Goal: Find specific page/section

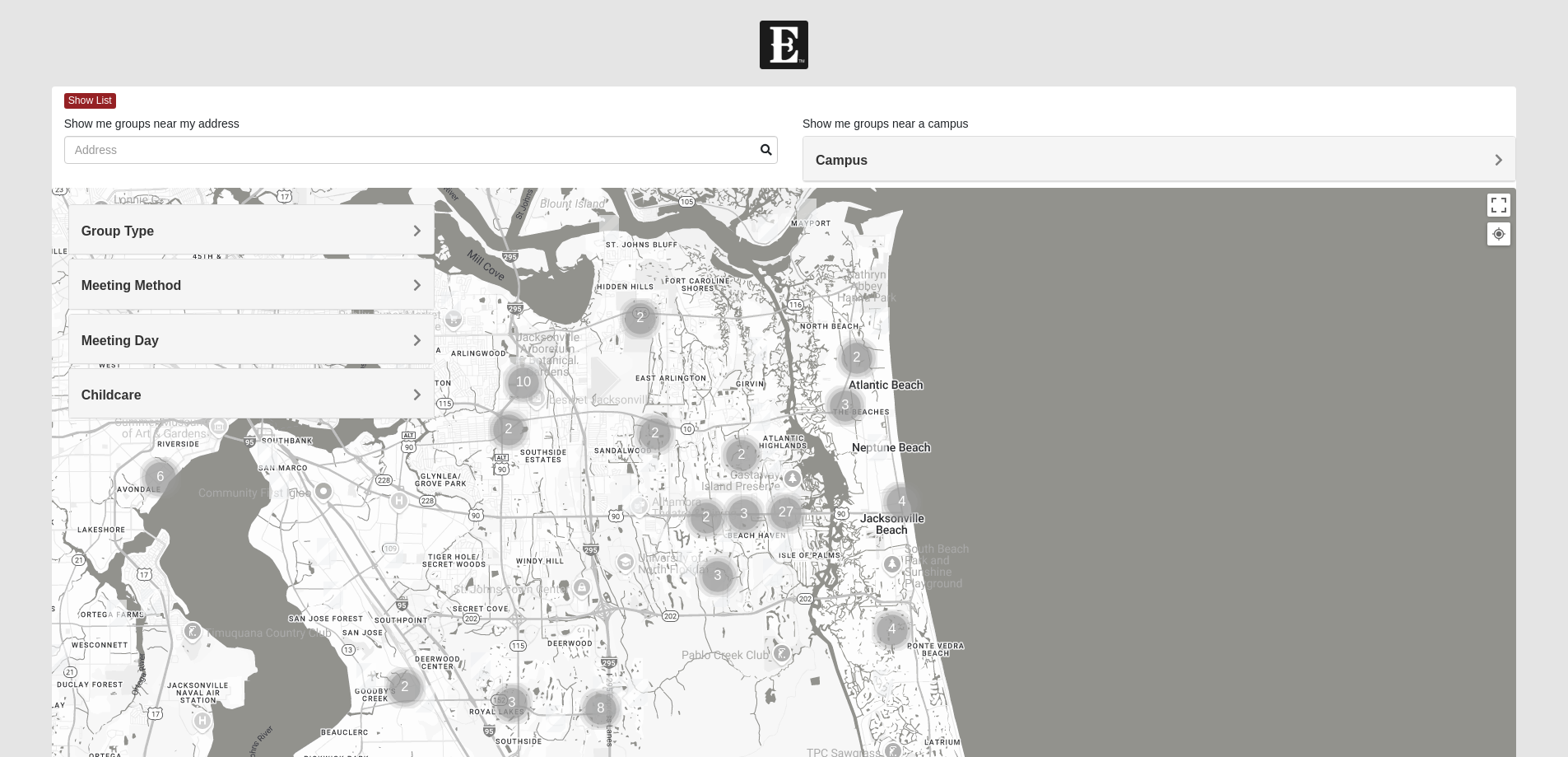
click at [155, 228] on span "Group Type" at bounding box center [118, 231] width 73 height 14
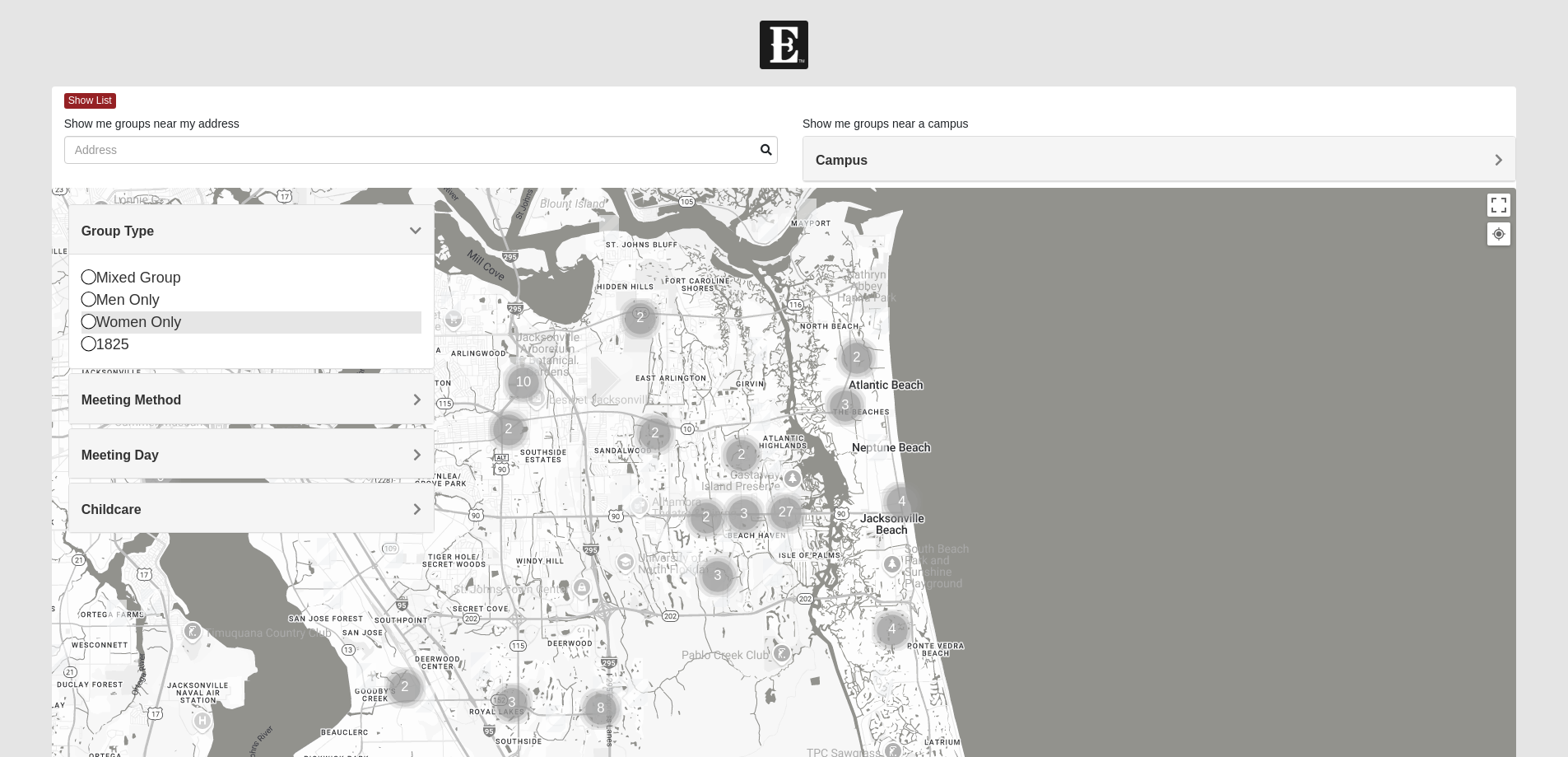
click at [88, 321] on icon at bounding box center [89, 321] width 15 height 15
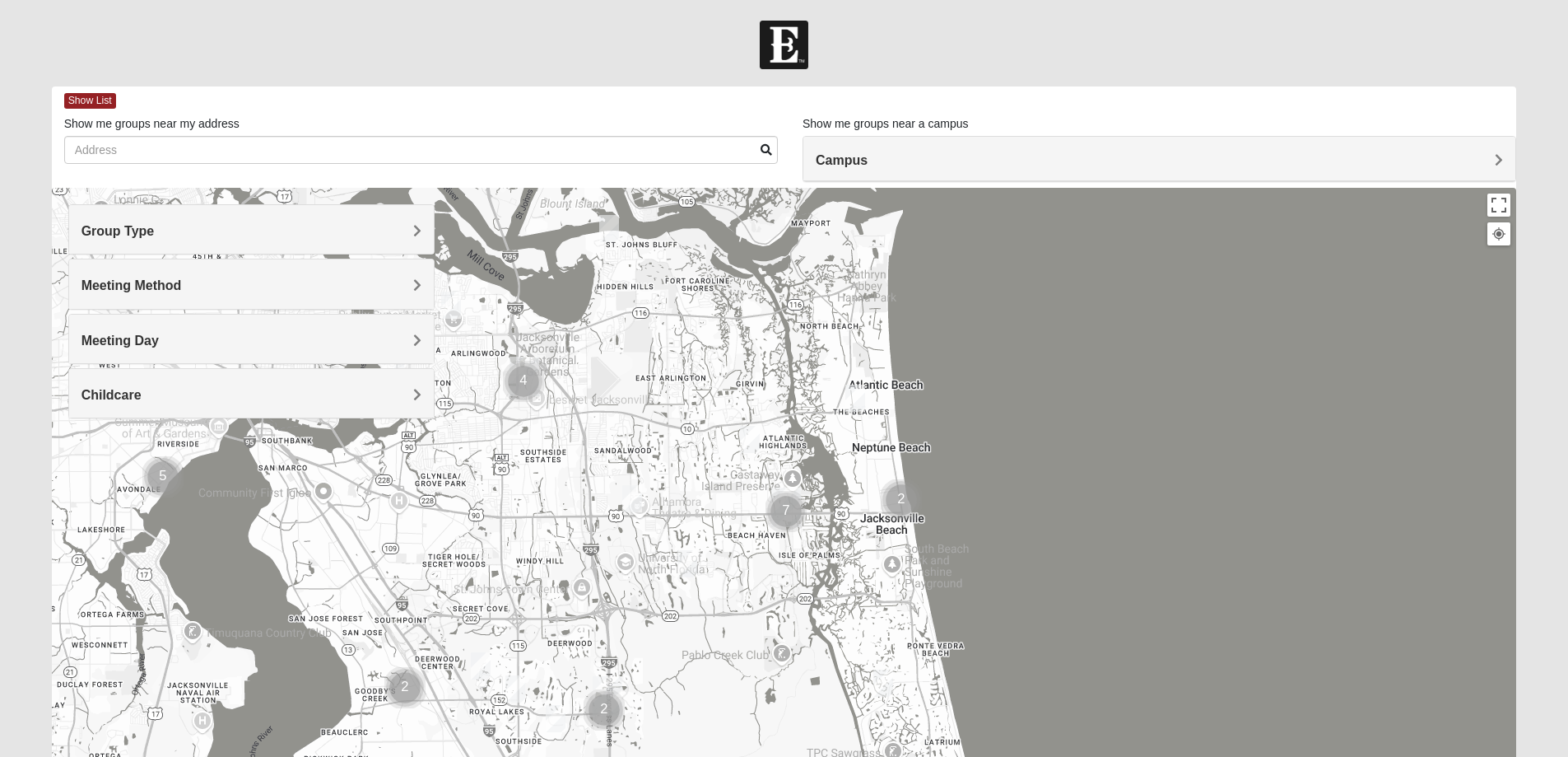
click at [1494, 158] on h4 "Campus" at bounding box center [1159, 160] width 687 height 16
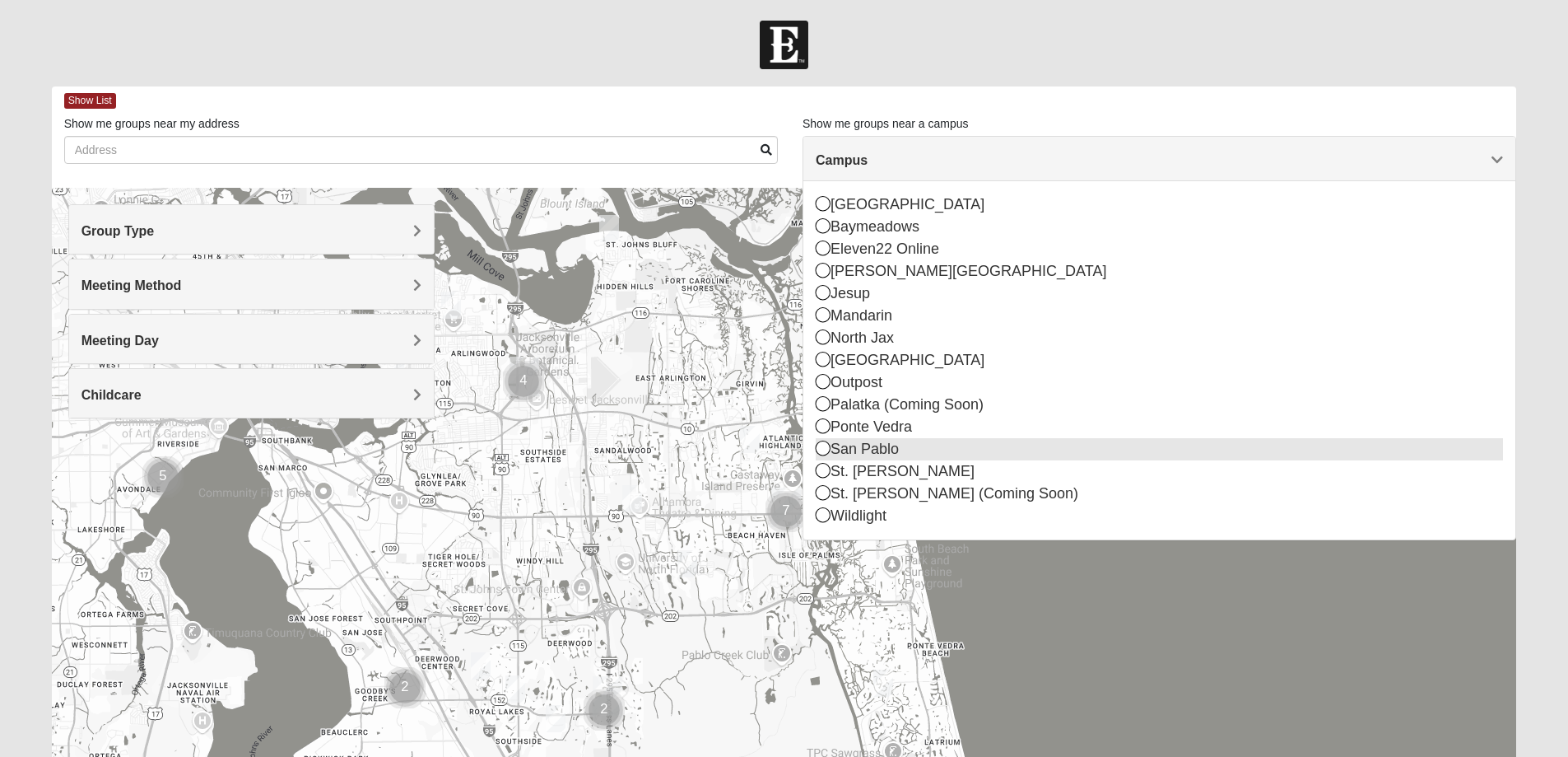
click at [822, 449] on icon at bounding box center [823, 448] width 15 height 15
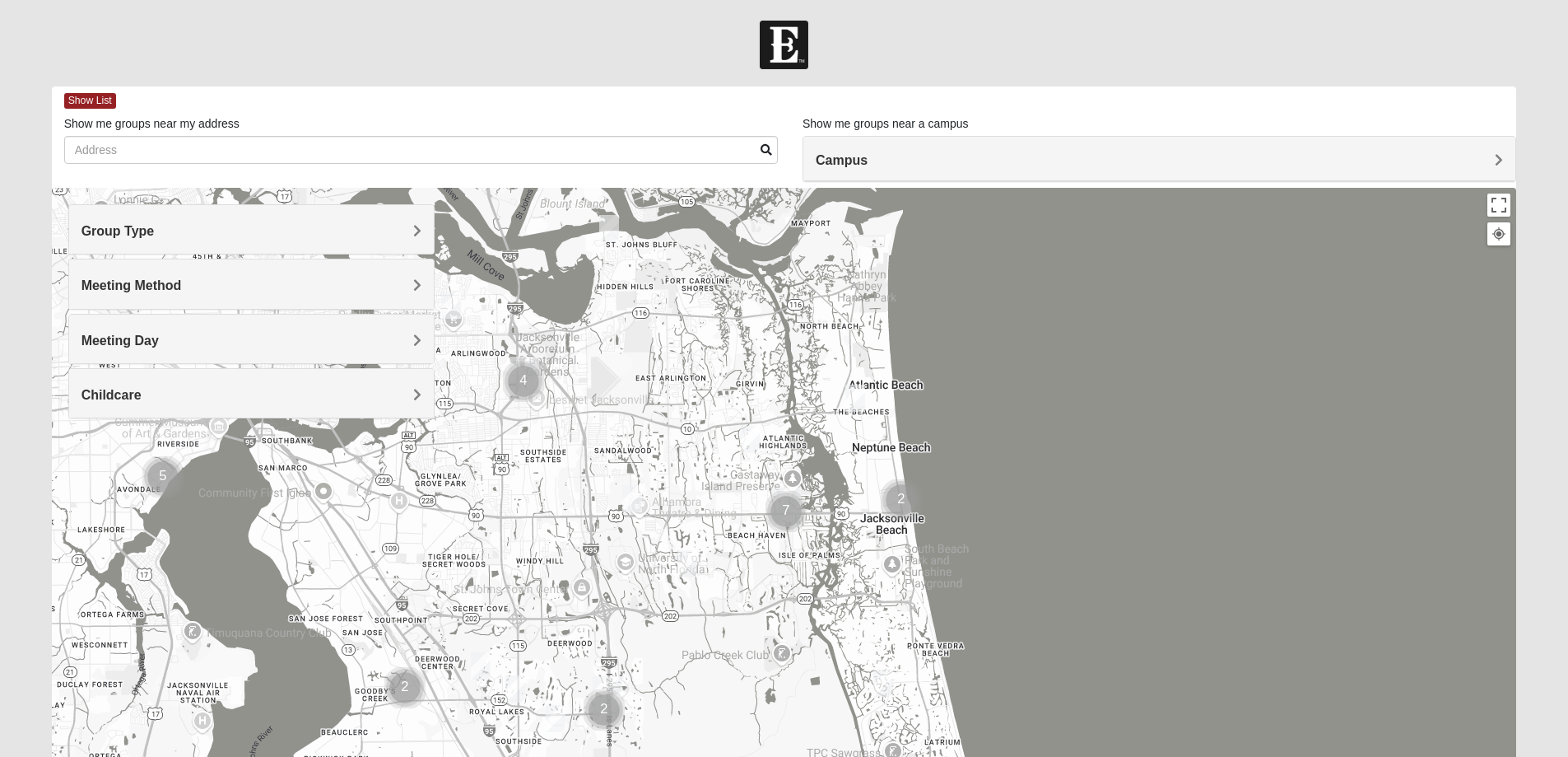
click at [182, 282] on span "Meeting Method" at bounding box center [132, 285] width 101 height 14
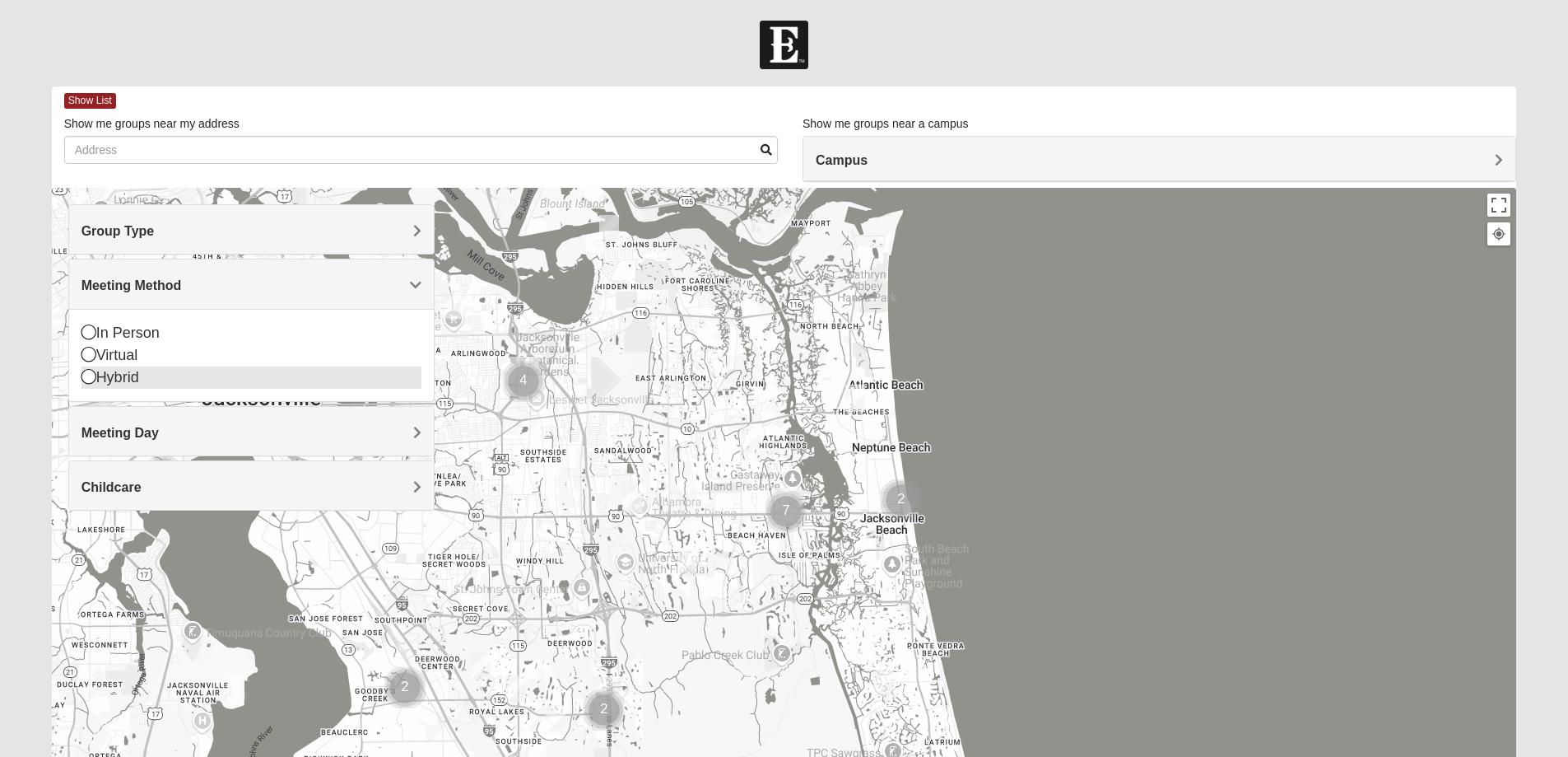
click at [89, 377] on icon at bounding box center [89, 377] width 15 height 15
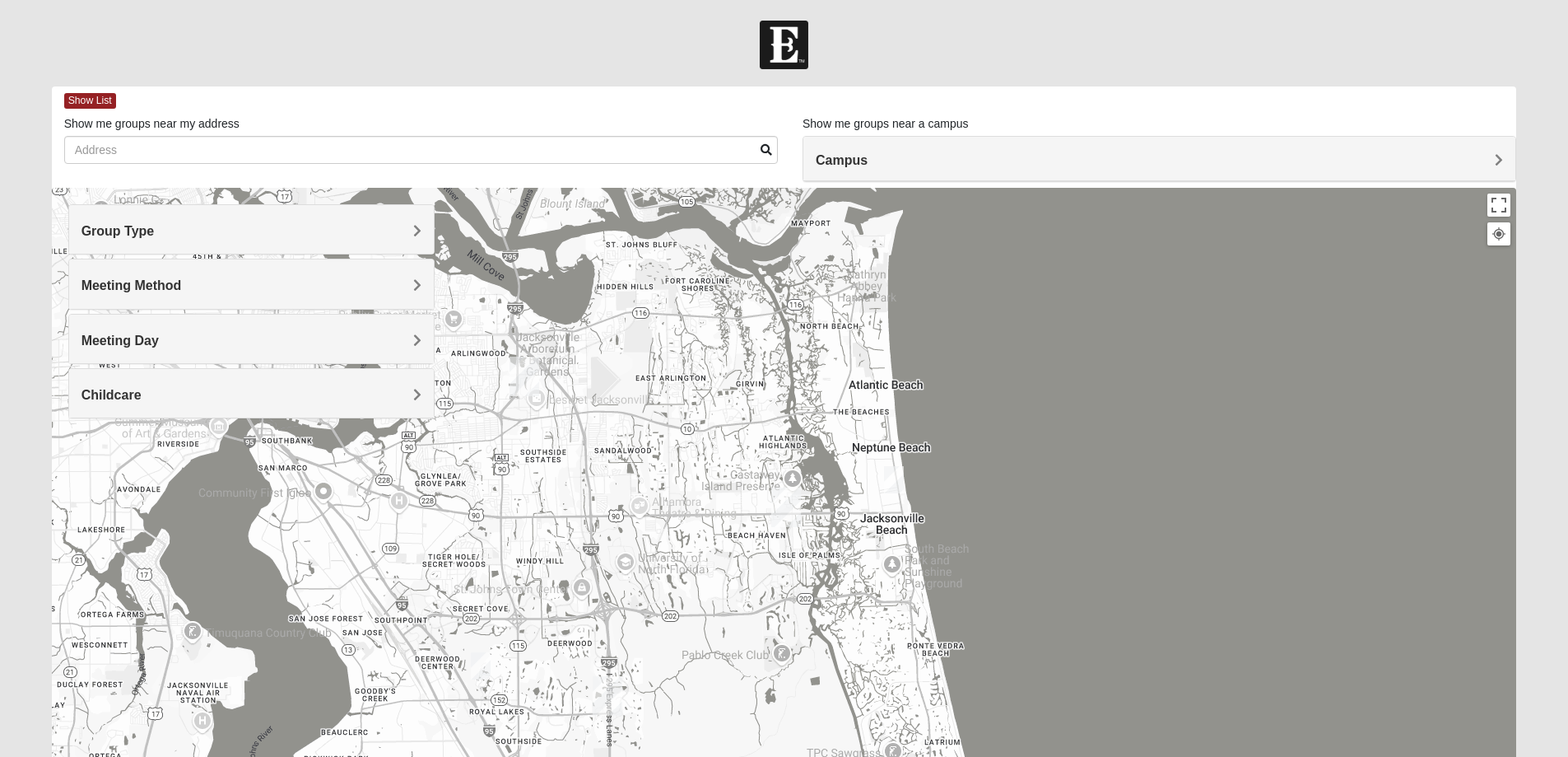
click at [159, 339] on span "Meeting Day" at bounding box center [120, 340] width 77 height 14
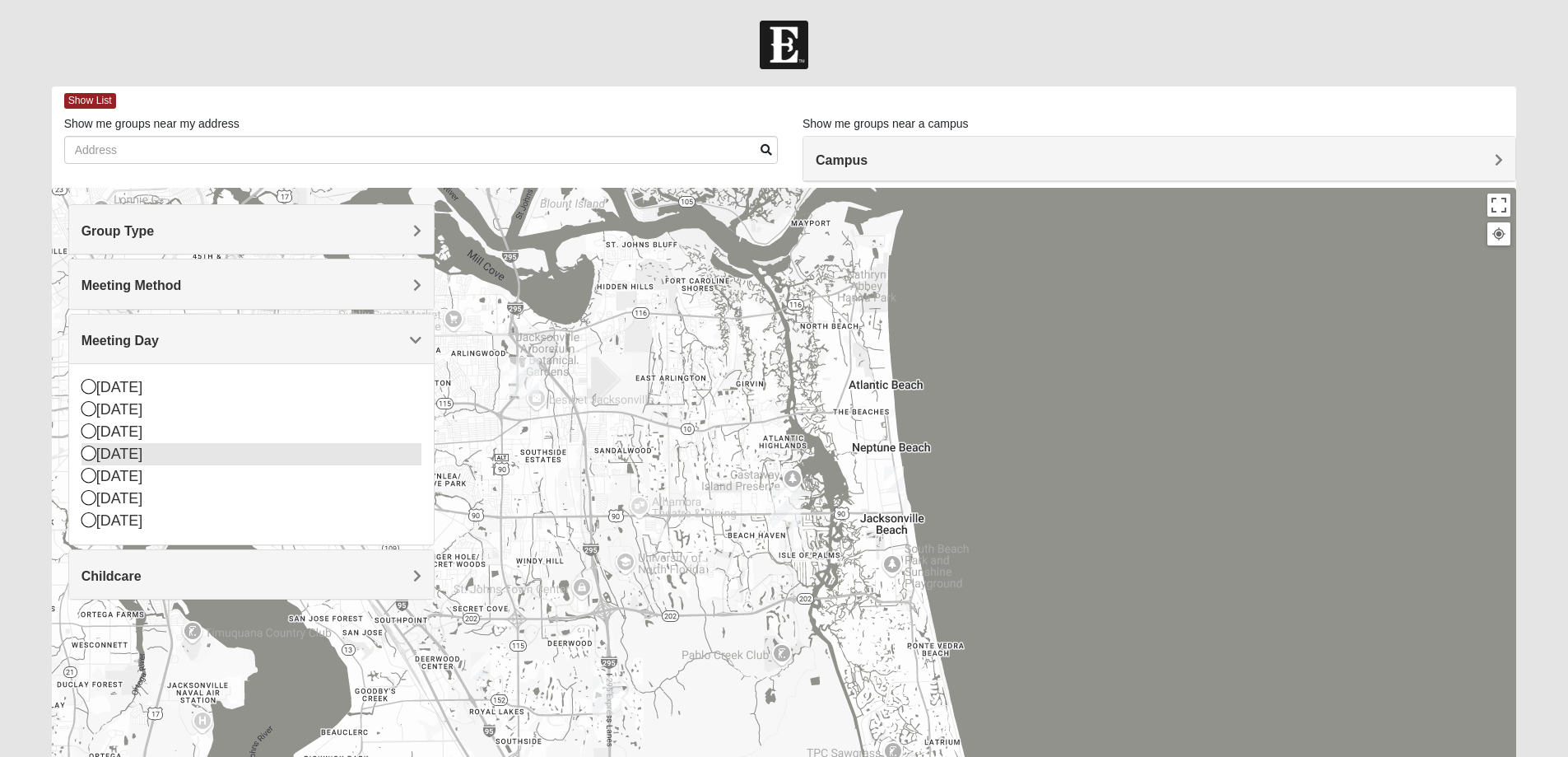
click at [89, 452] on icon at bounding box center [89, 453] width 15 height 15
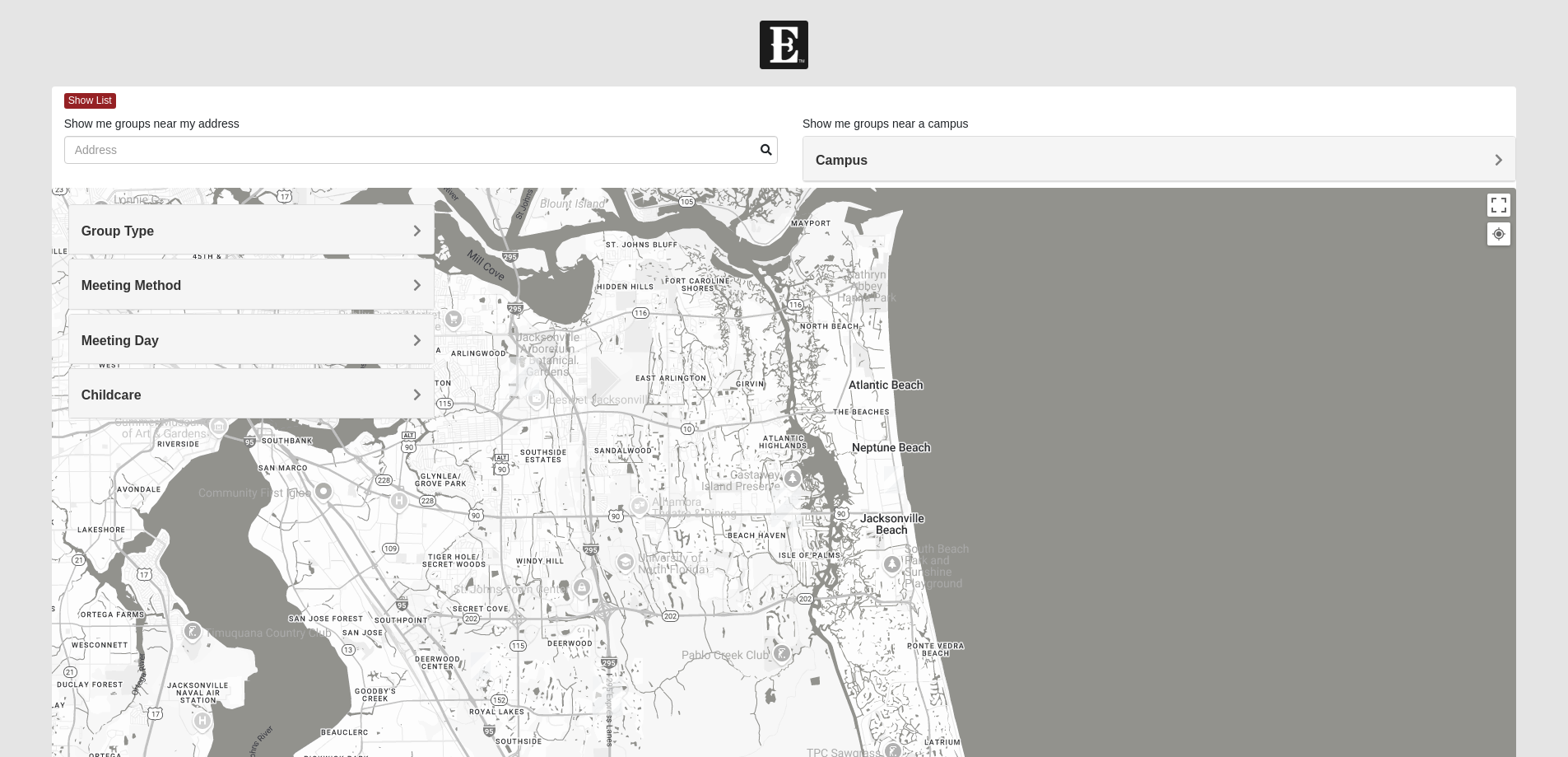
click at [142, 394] on span "Childcare" at bounding box center [112, 394] width 60 height 14
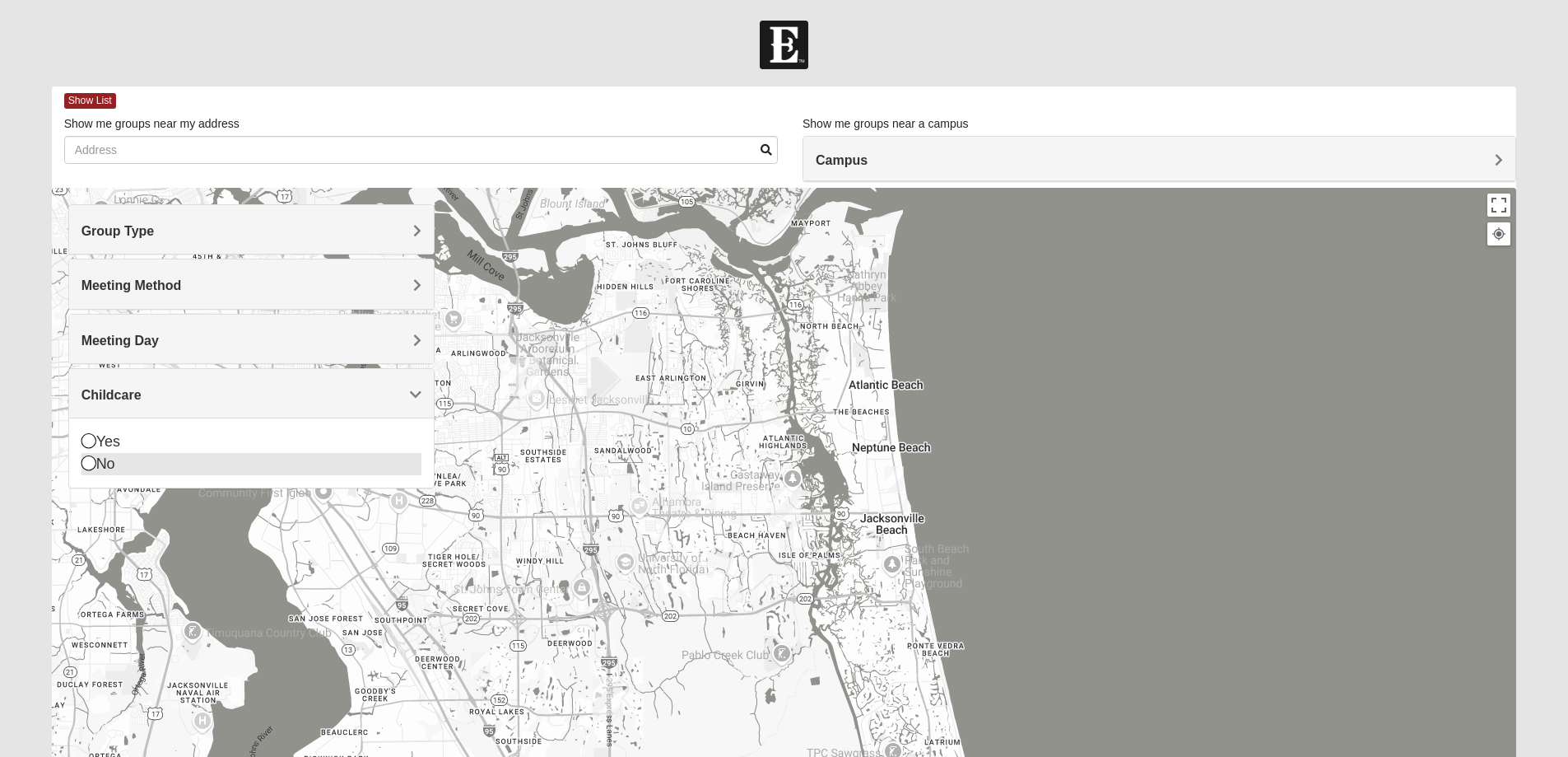
click at [87, 462] on icon at bounding box center [89, 463] width 15 height 15
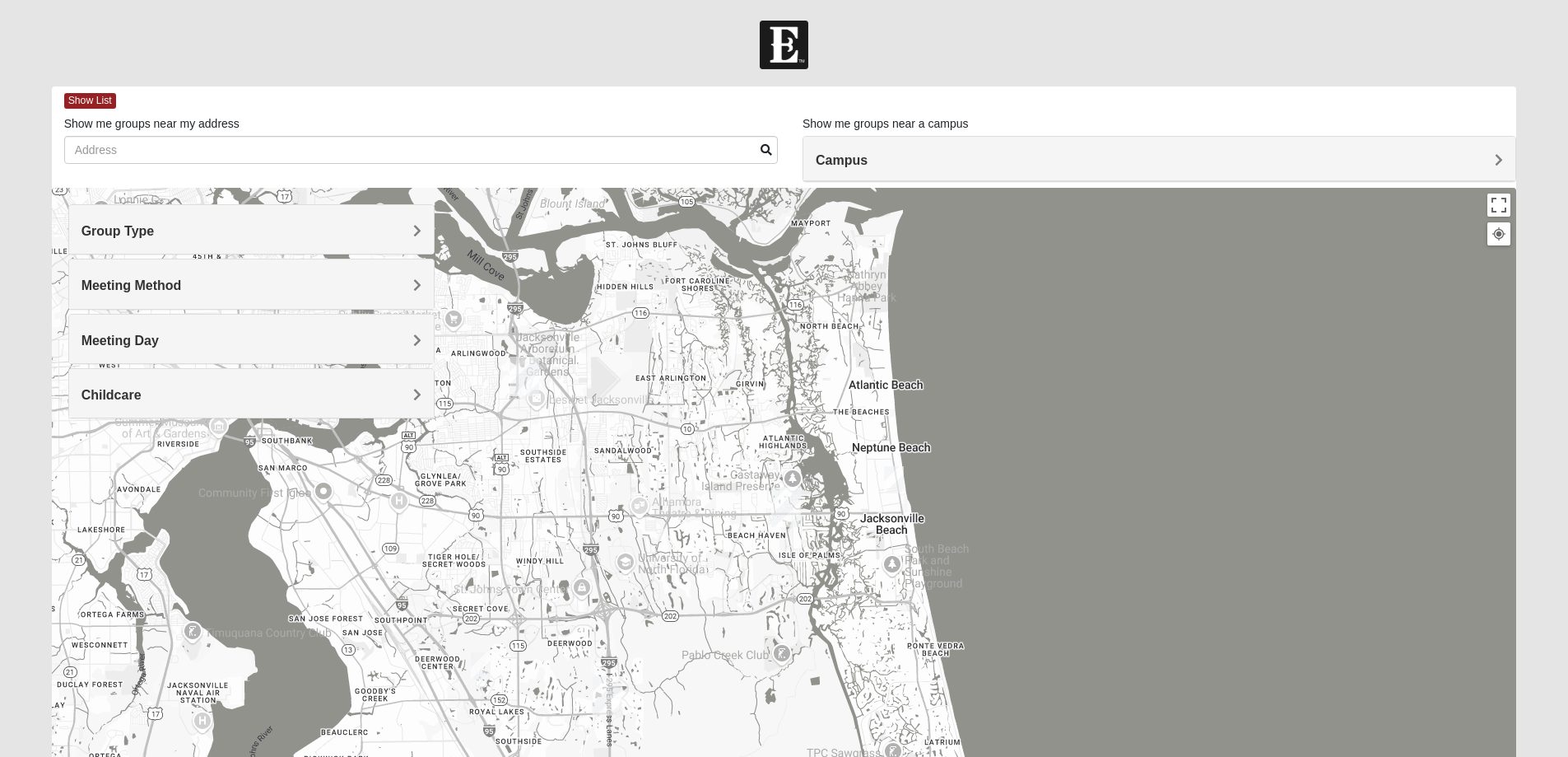
click at [892, 475] on img "Womens Clifton 32250" at bounding box center [894, 479] width 20 height 28
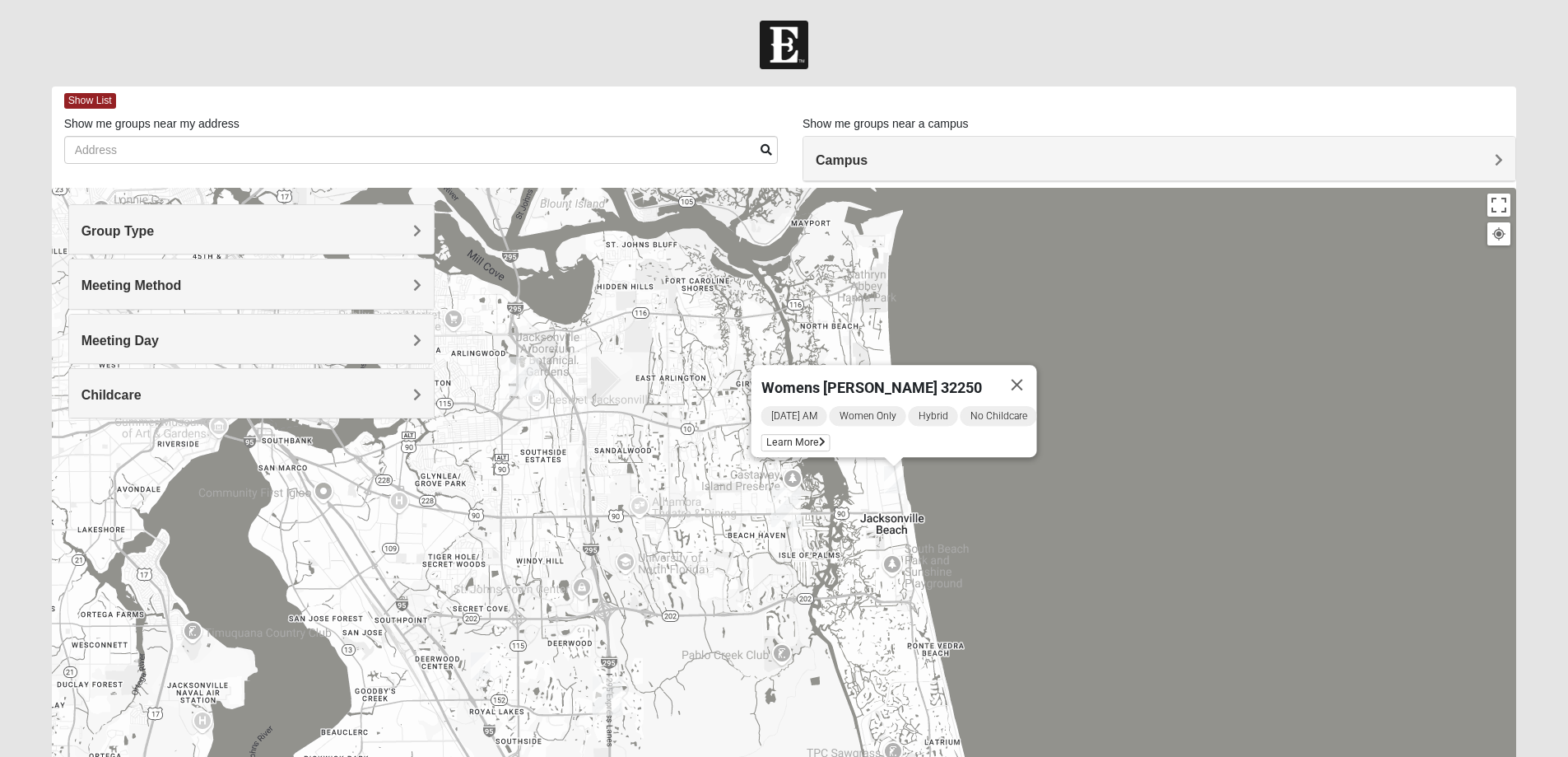
click at [182, 283] on span "Meeting Method" at bounding box center [132, 285] width 101 height 14
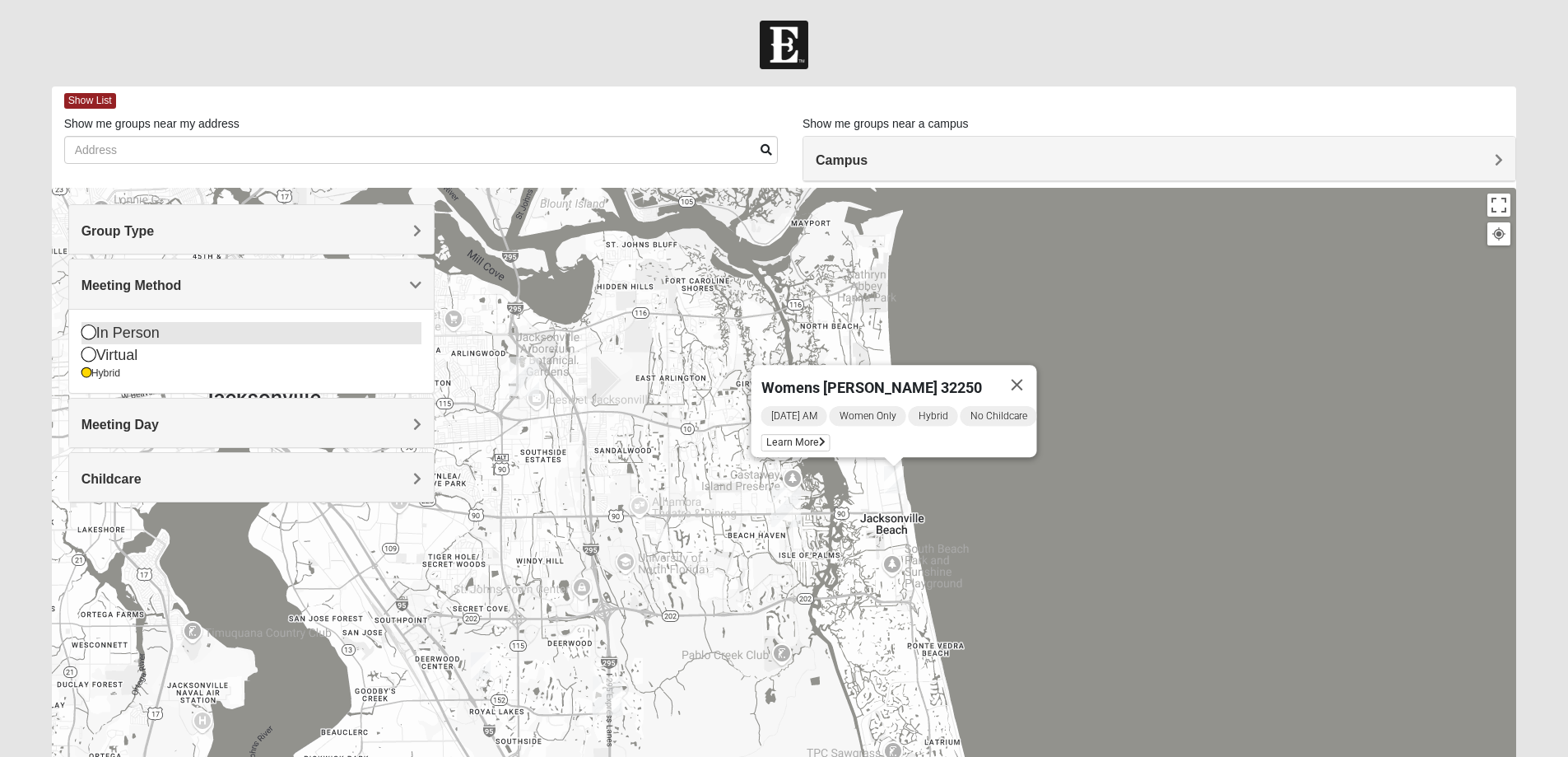
click at [87, 330] on icon at bounding box center [89, 332] width 15 height 15
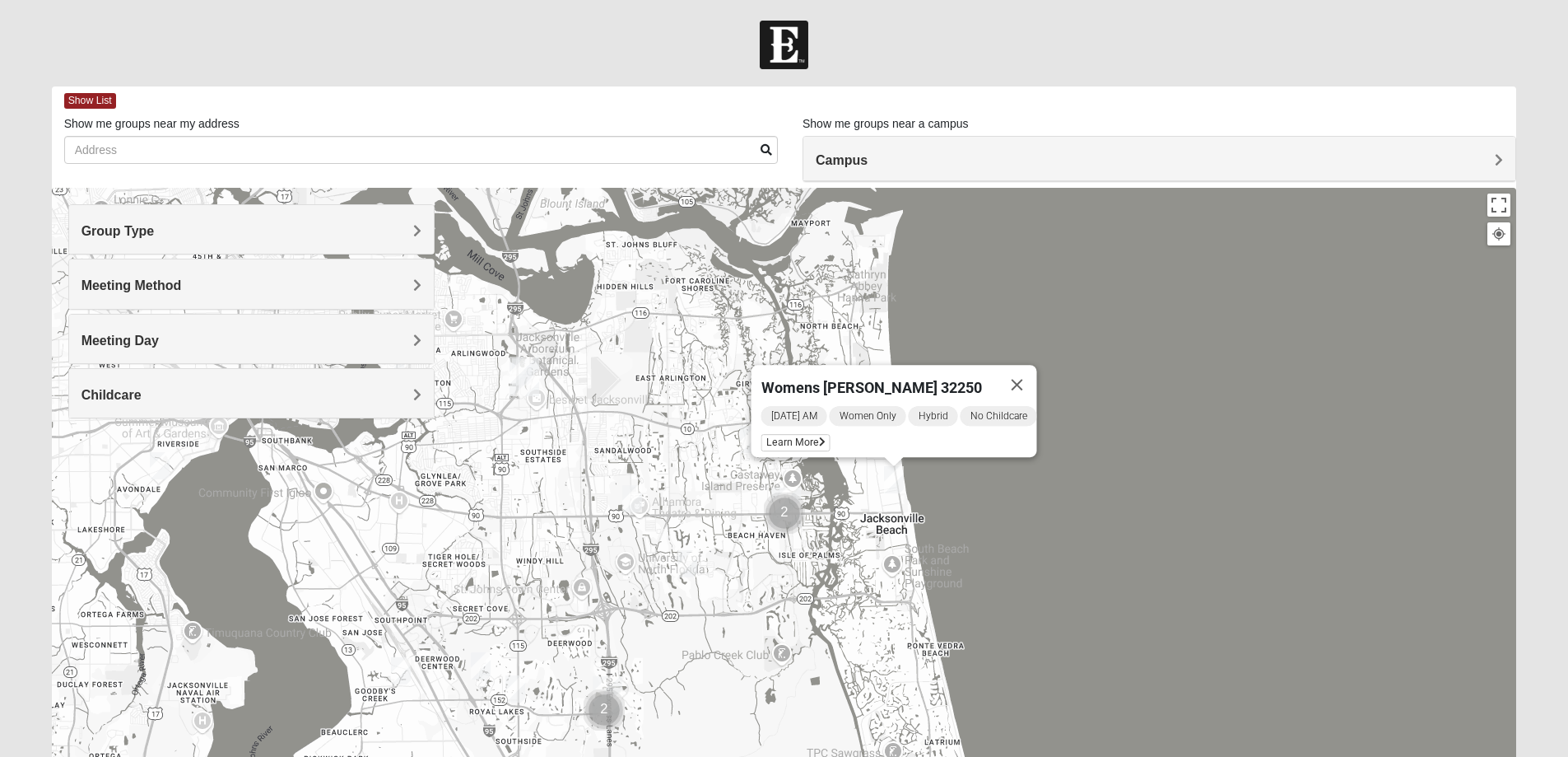
click at [1223, 562] on div "Womens [PERSON_NAME] 32250 [DATE] AM Women Only Hybrid No Childcare Learn More" at bounding box center [784, 517] width 1465 height 659
click at [786, 497] on img "Cluster of 2 groups" at bounding box center [784, 513] width 41 height 41
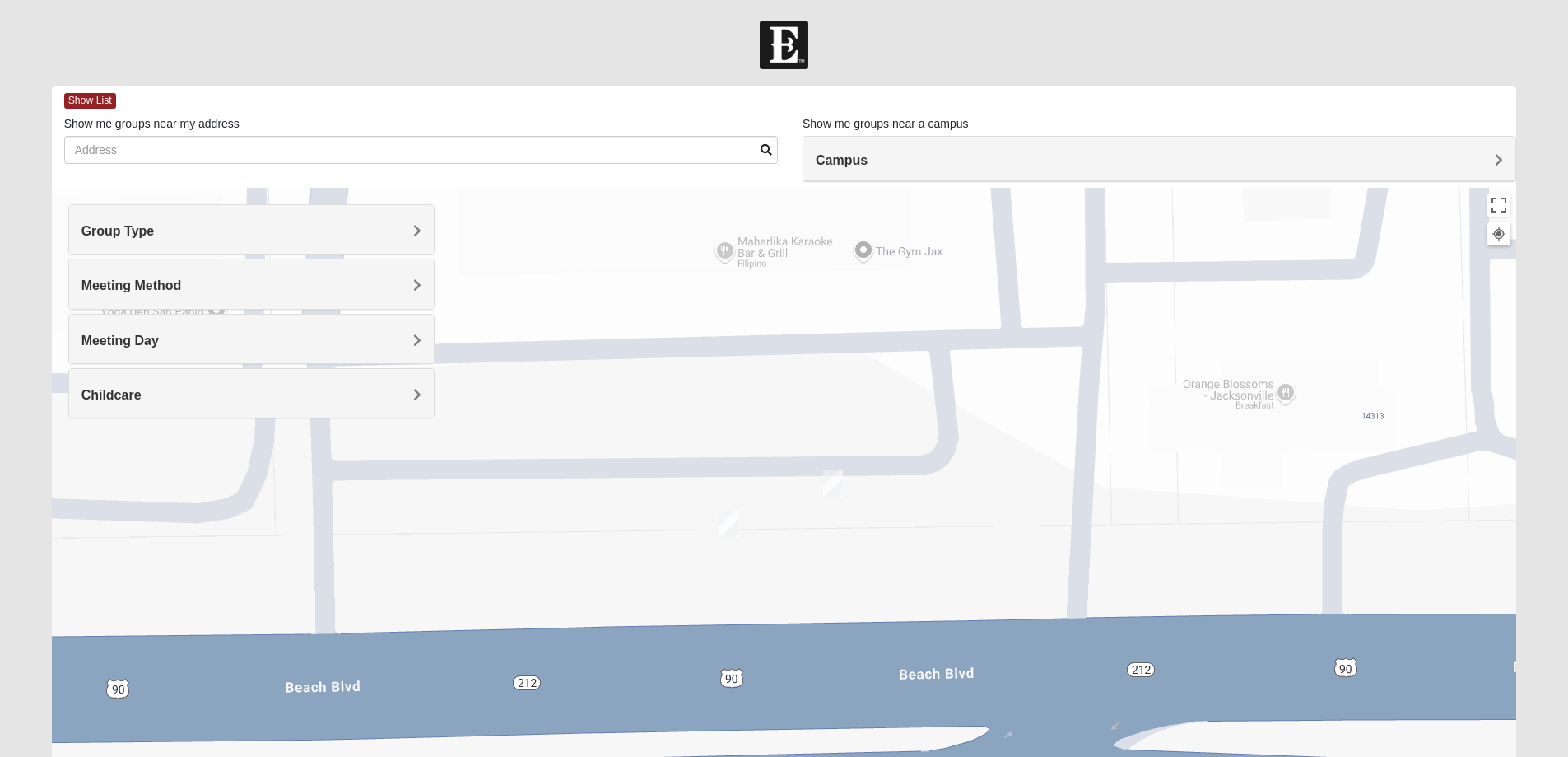
click at [831, 484] on img "On Campus Womens Manfredi 32250" at bounding box center [833, 484] width 20 height 28
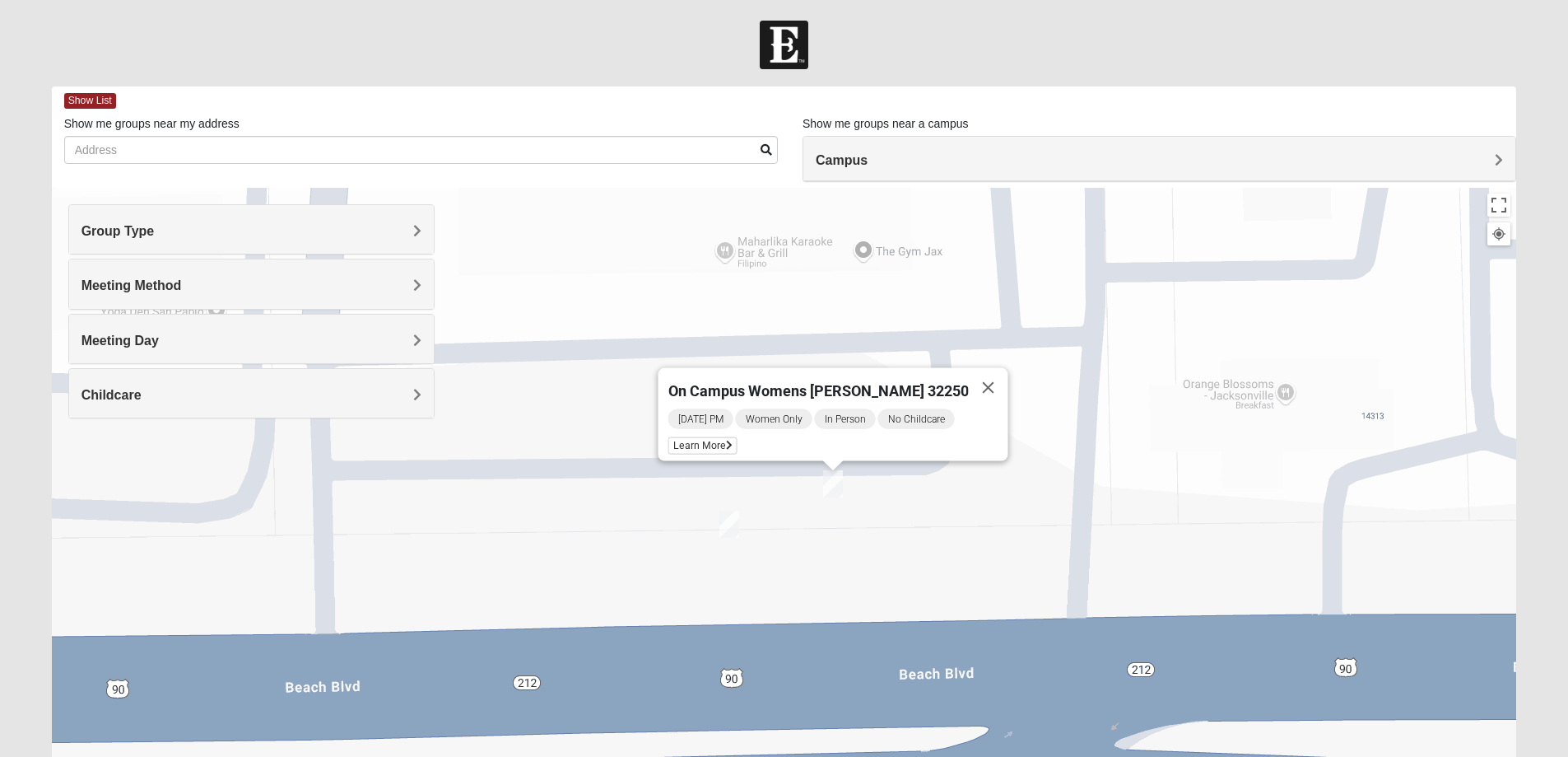
click at [732, 527] on img "On Campus Womens Jollow/Tramazzo 32250" at bounding box center [729, 524] width 20 height 28
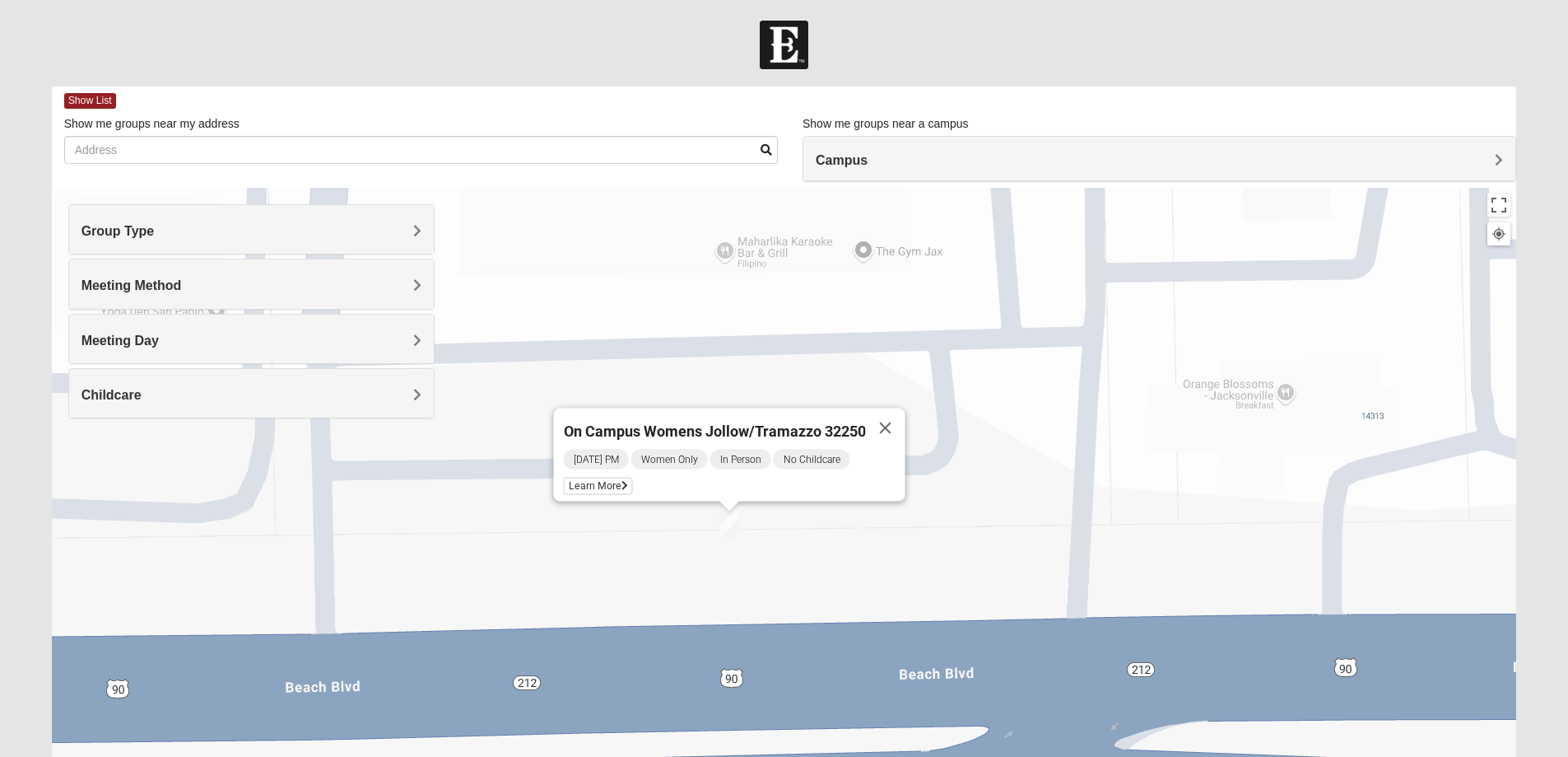
click at [861, 536] on div "On Campus Womens Jollow/Tramazzo 32250 [DATE] PM Women Only In Person No Childc…" at bounding box center [784, 517] width 1465 height 659
click at [886, 414] on button "Close" at bounding box center [884, 428] width 39 height 39
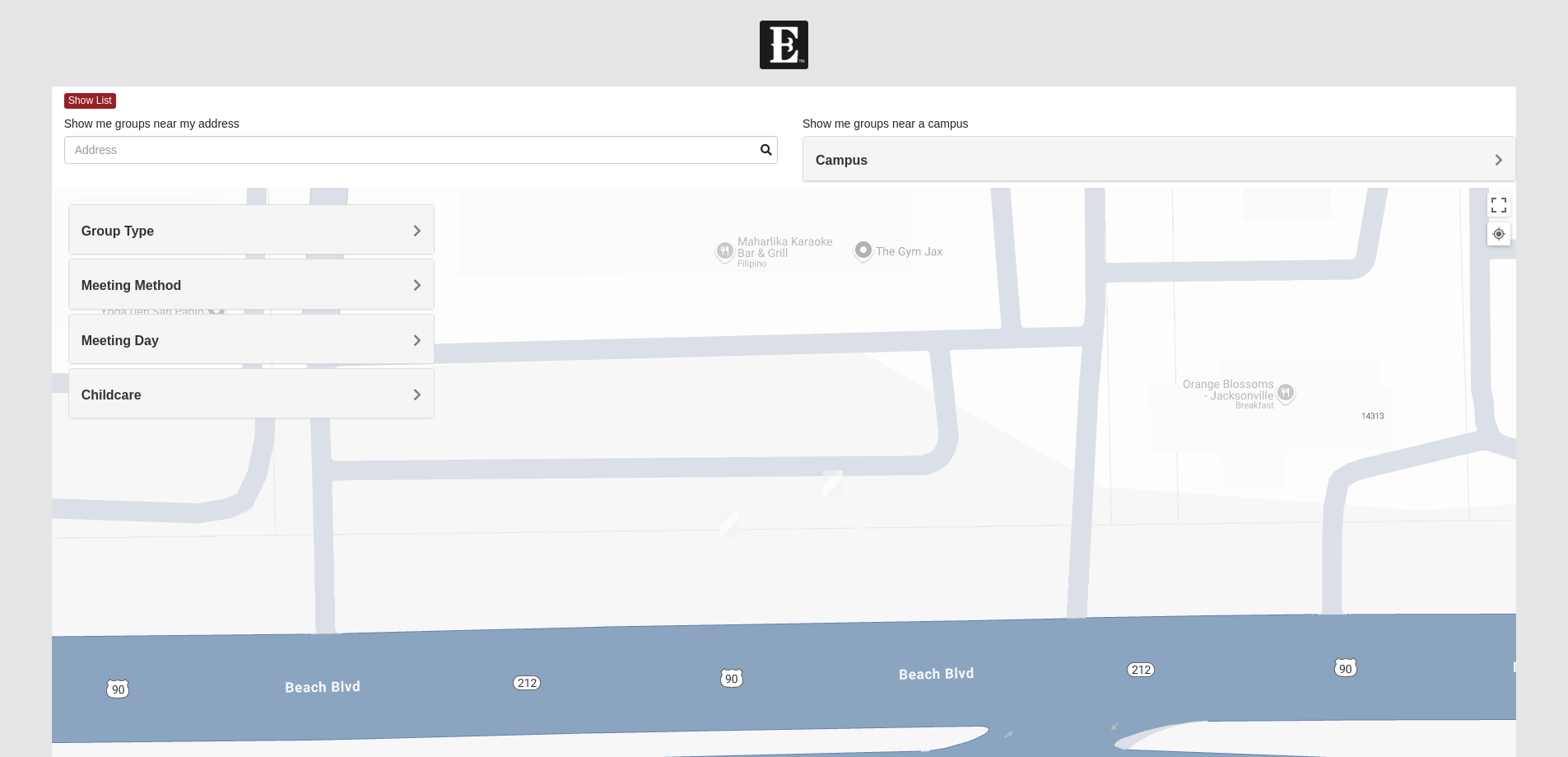
click at [155, 226] on span "Group Type" at bounding box center [118, 231] width 73 height 14
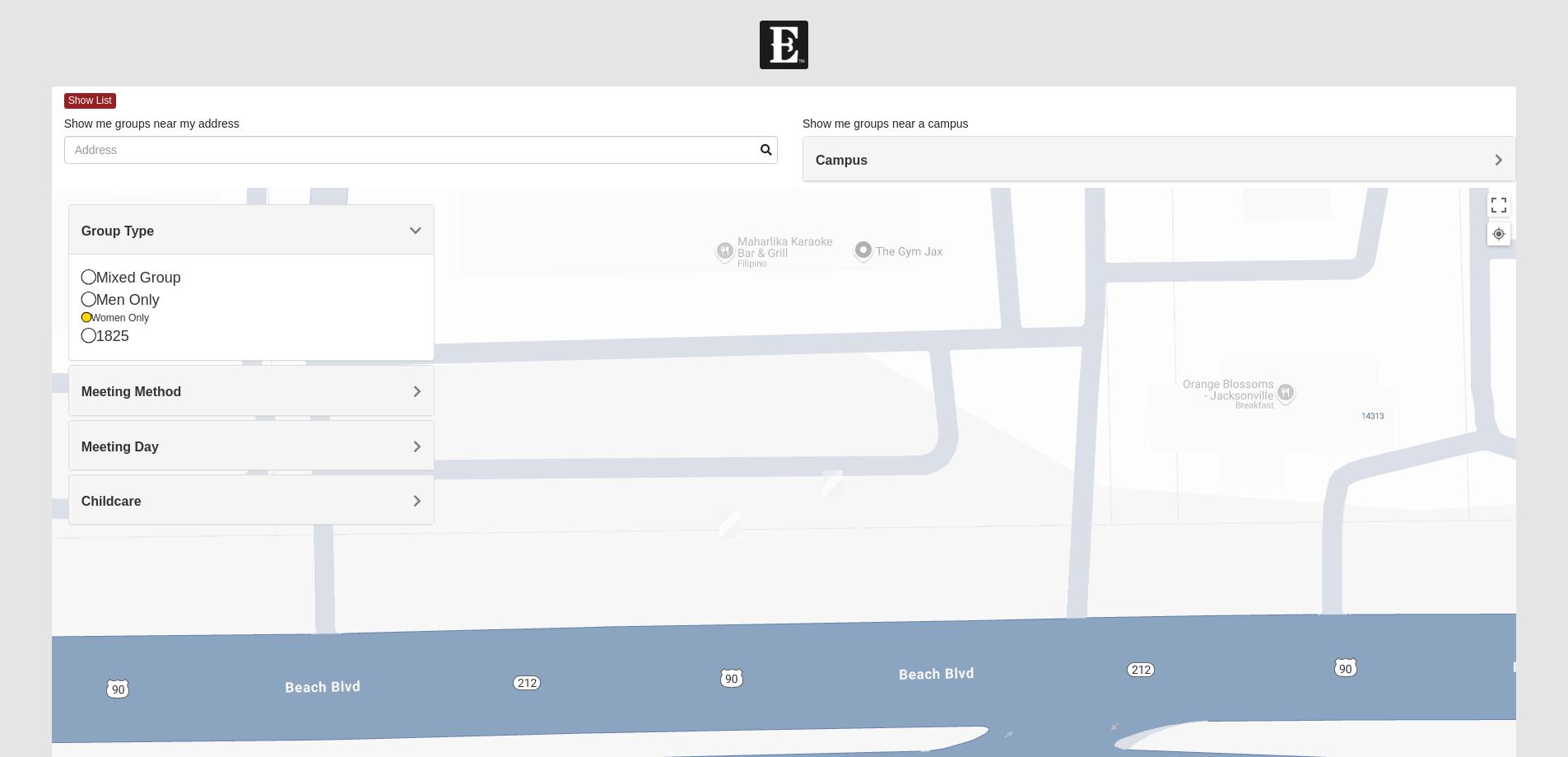
click at [492, 219] on div at bounding box center [784, 517] width 1465 height 659
click at [155, 230] on span "Group Type" at bounding box center [118, 231] width 73 height 14
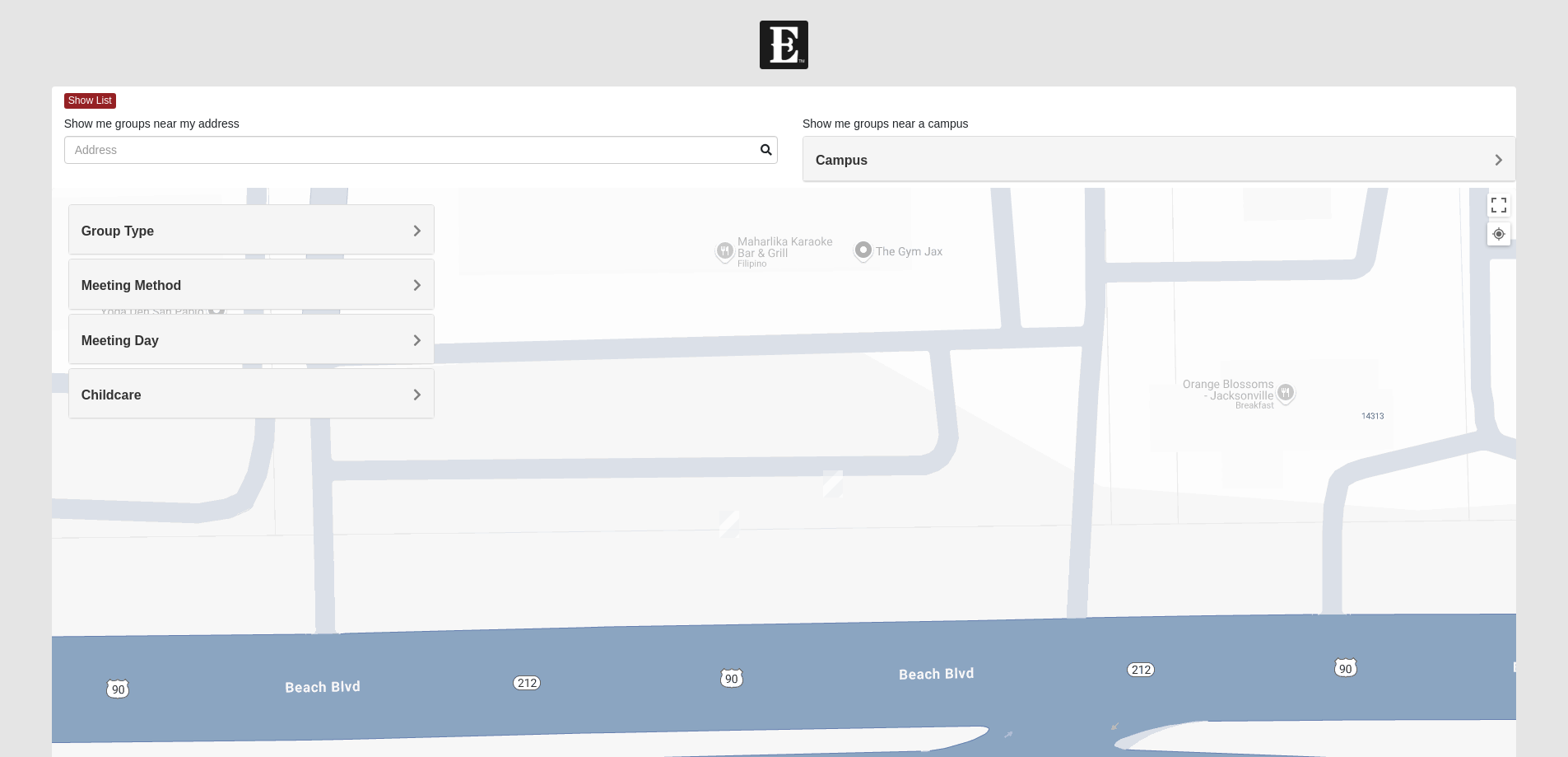
click at [182, 279] on span "Meeting Method" at bounding box center [132, 285] width 101 height 14
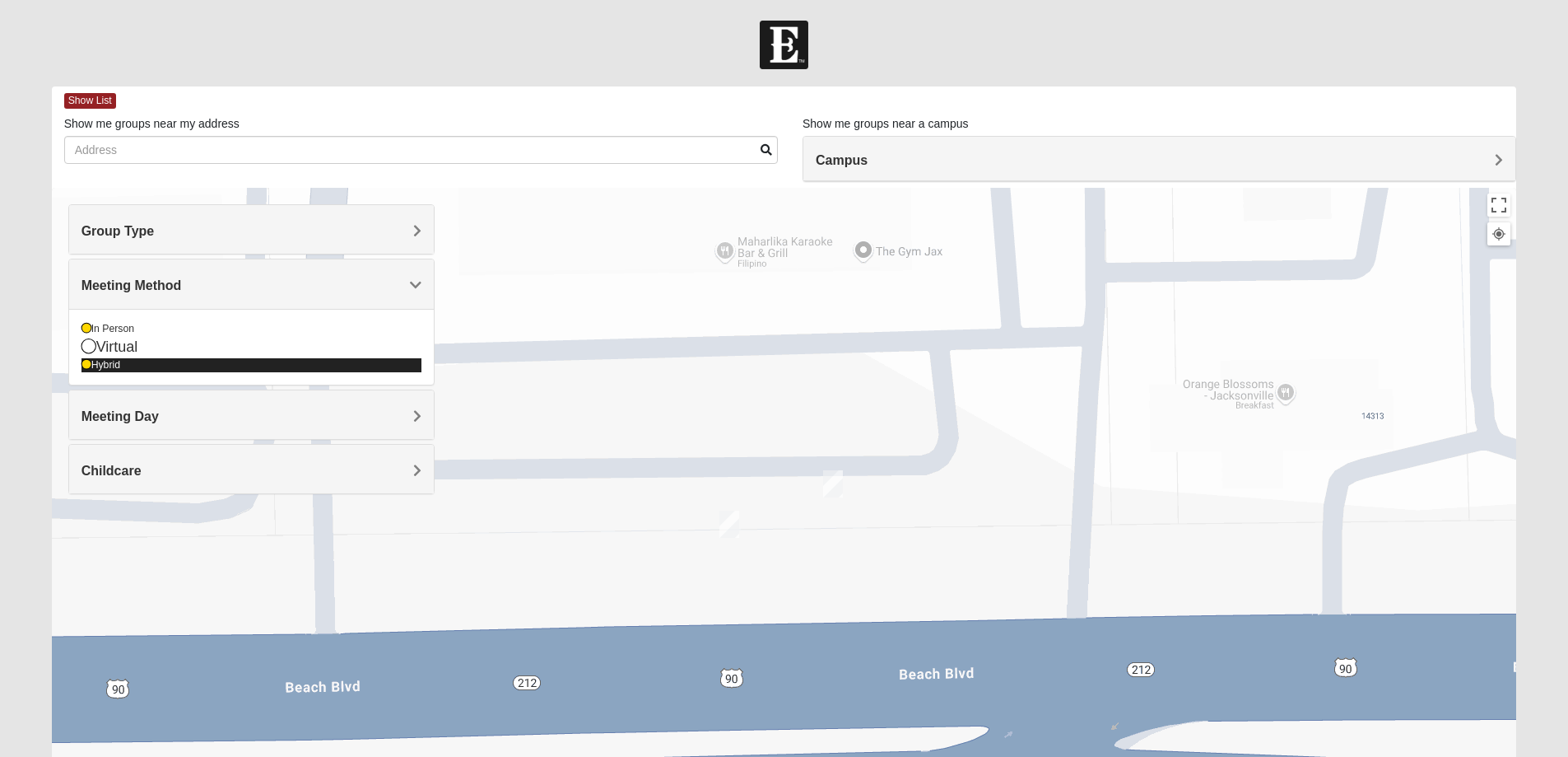
click at [89, 365] on icon at bounding box center [87, 365] width 10 height 10
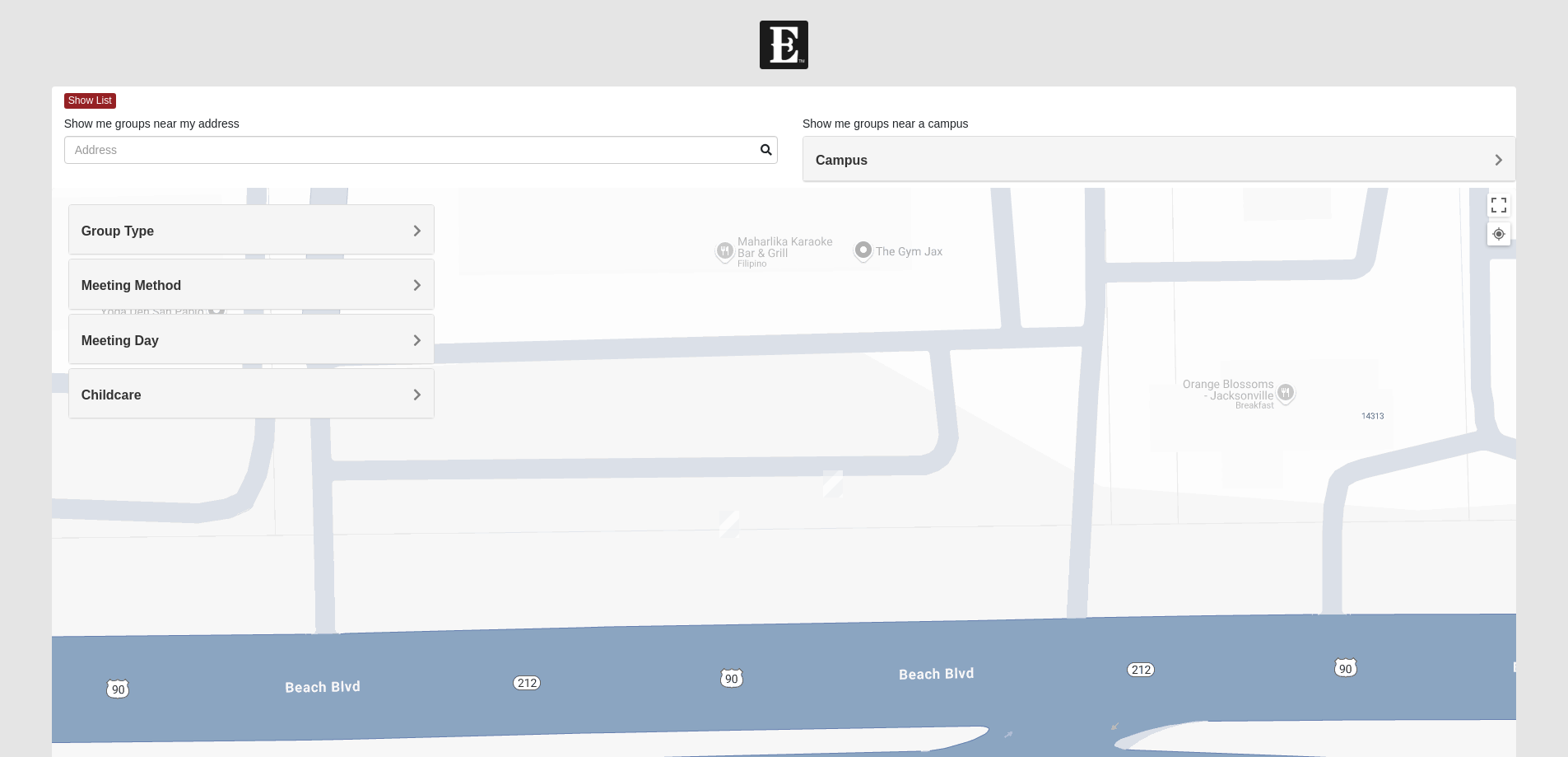
click at [182, 278] on span "Meeting Method" at bounding box center [132, 285] width 101 height 14
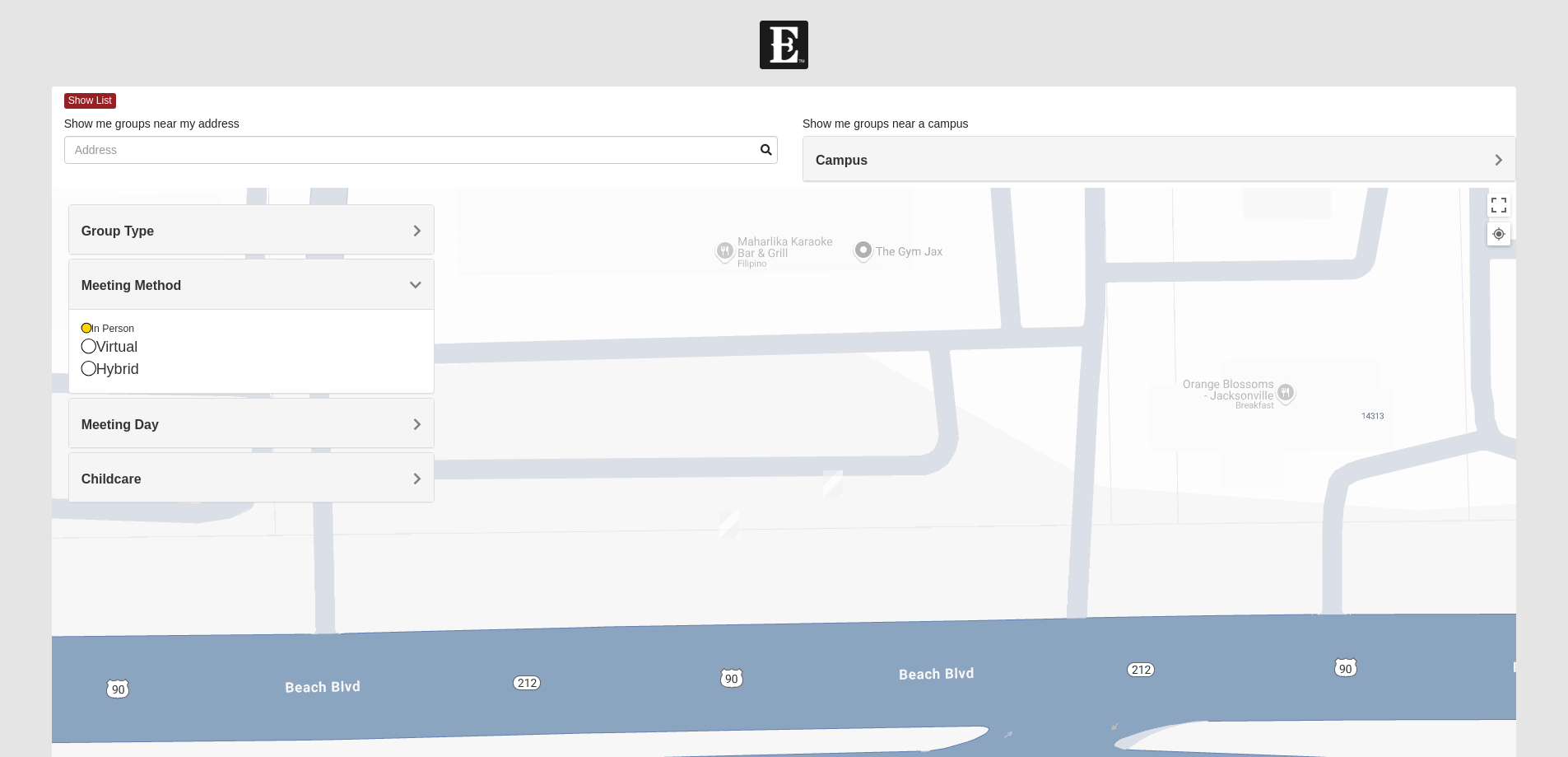
click at [508, 286] on div at bounding box center [784, 517] width 1465 height 659
click at [159, 422] on span "Meeting Day" at bounding box center [120, 424] width 77 height 14
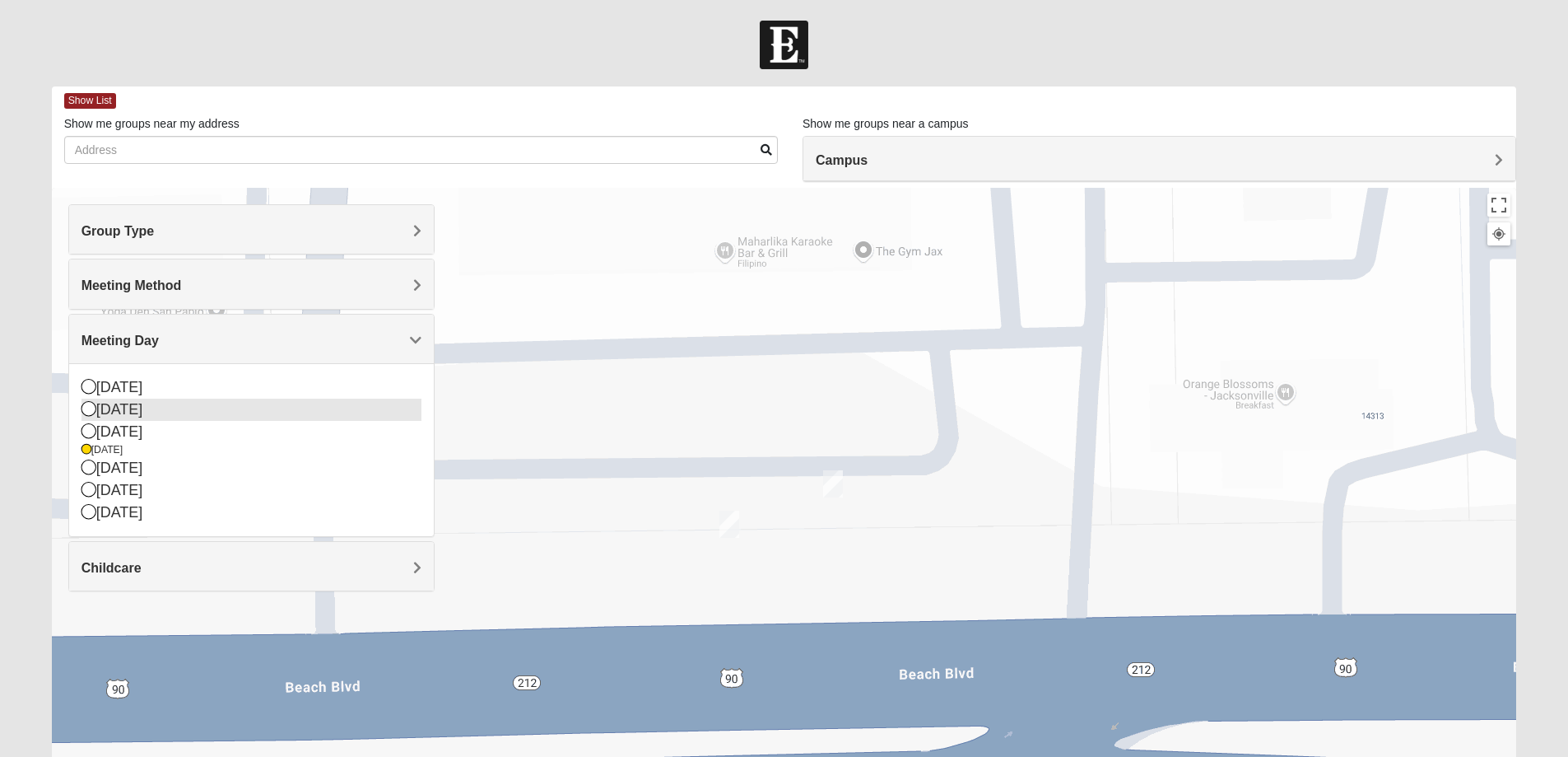
click at [87, 409] on icon at bounding box center [89, 409] width 15 height 15
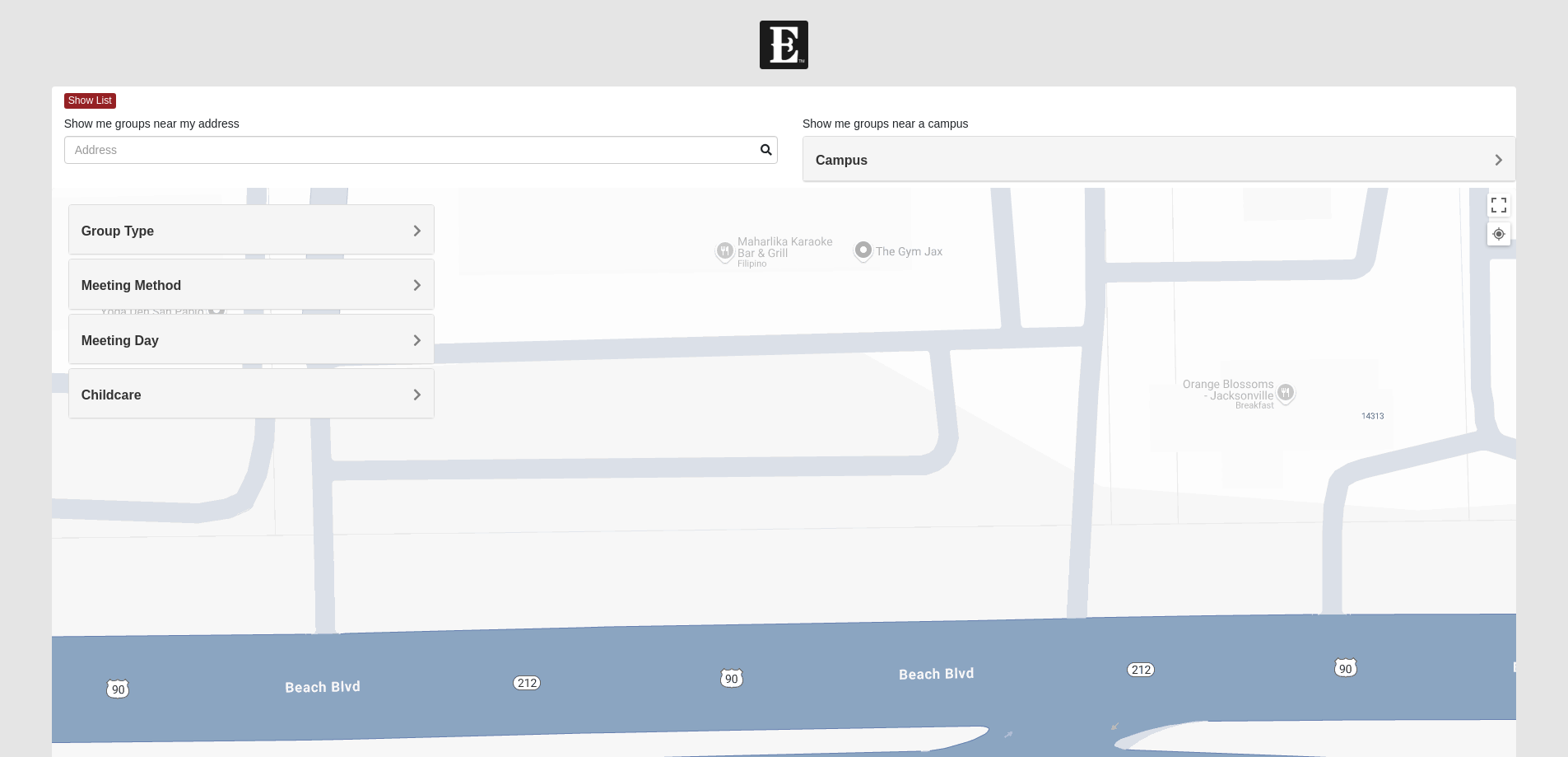
click at [159, 337] on span "Meeting Day" at bounding box center [120, 340] width 77 height 14
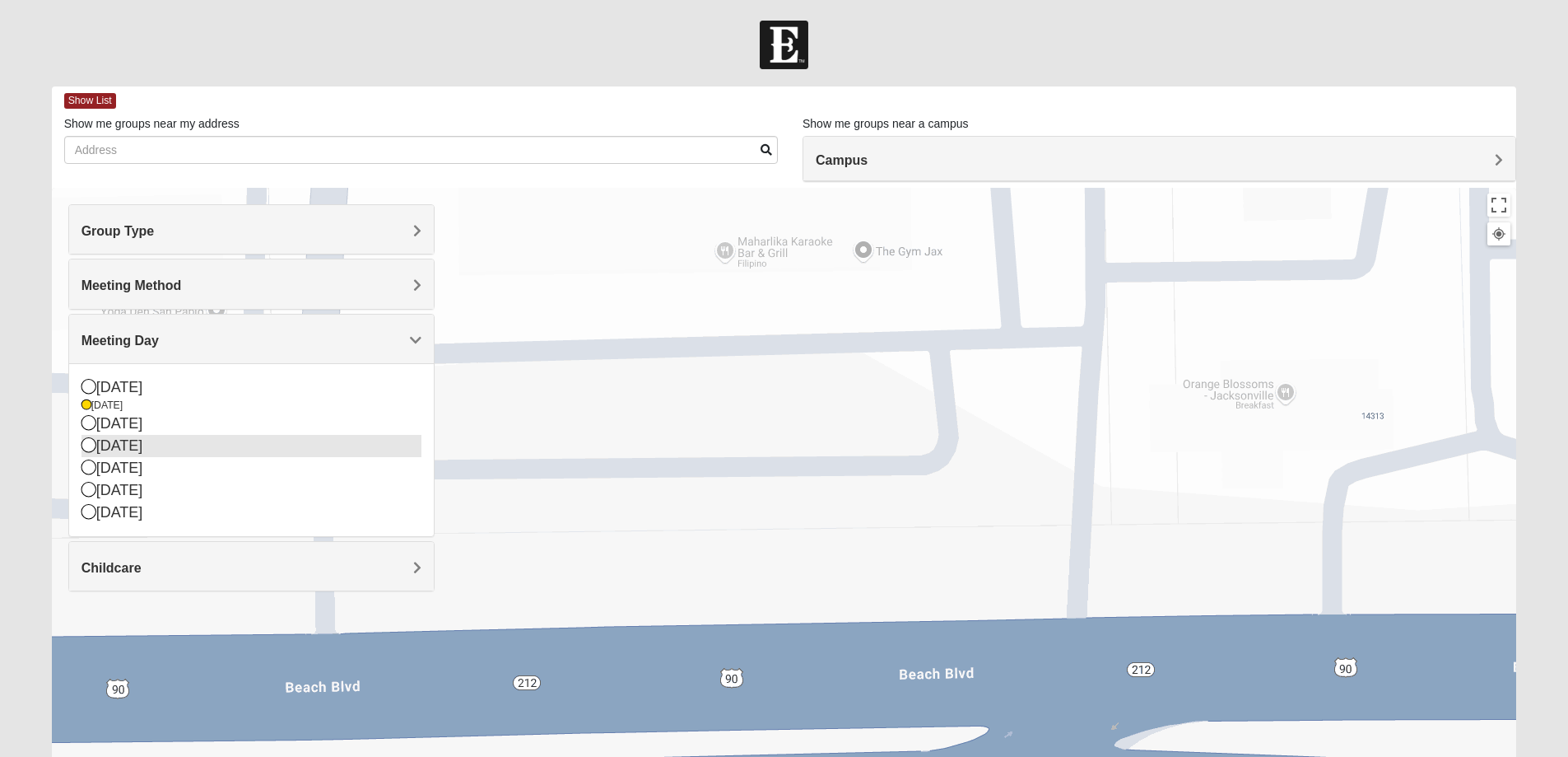
click at [91, 446] on icon at bounding box center [89, 445] width 15 height 15
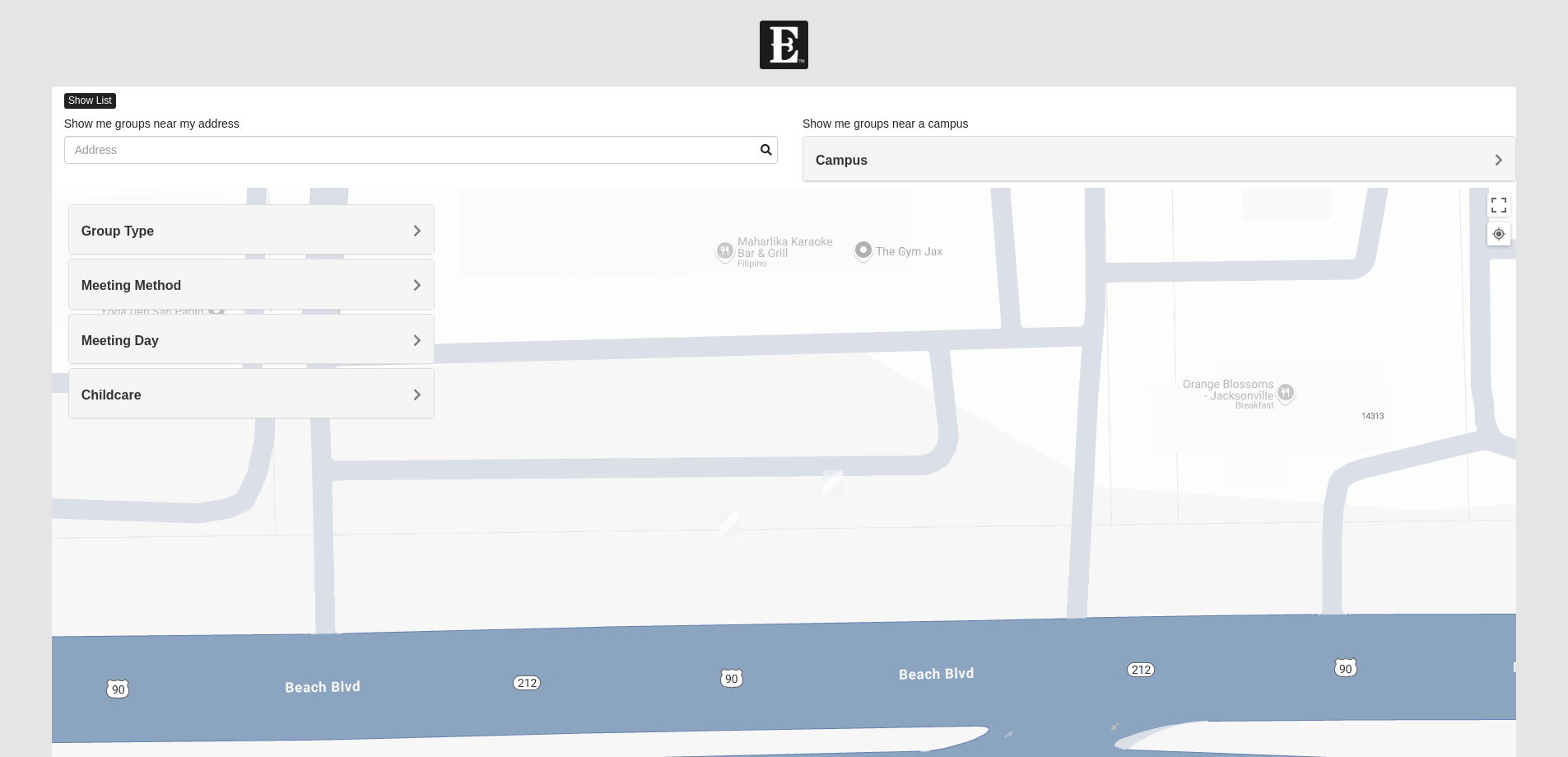
click at [97, 93] on span "Show List" at bounding box center [90, 101] width 52 height 16
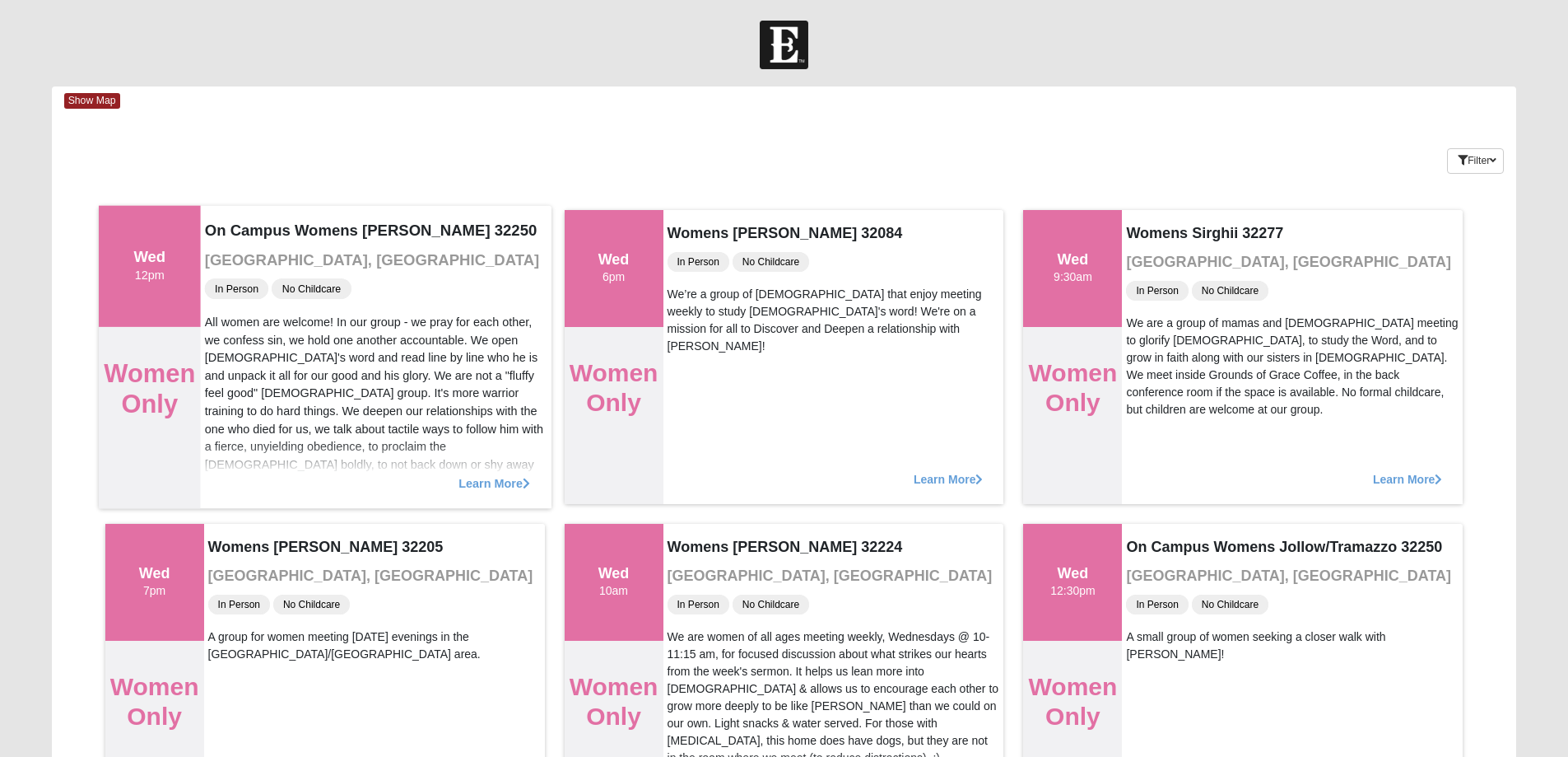
click at [478, 474] on span "Learn More" at bounding box center [494, 474] width 72 height 0
